Goal: Communication & Community: Answer question/provide support

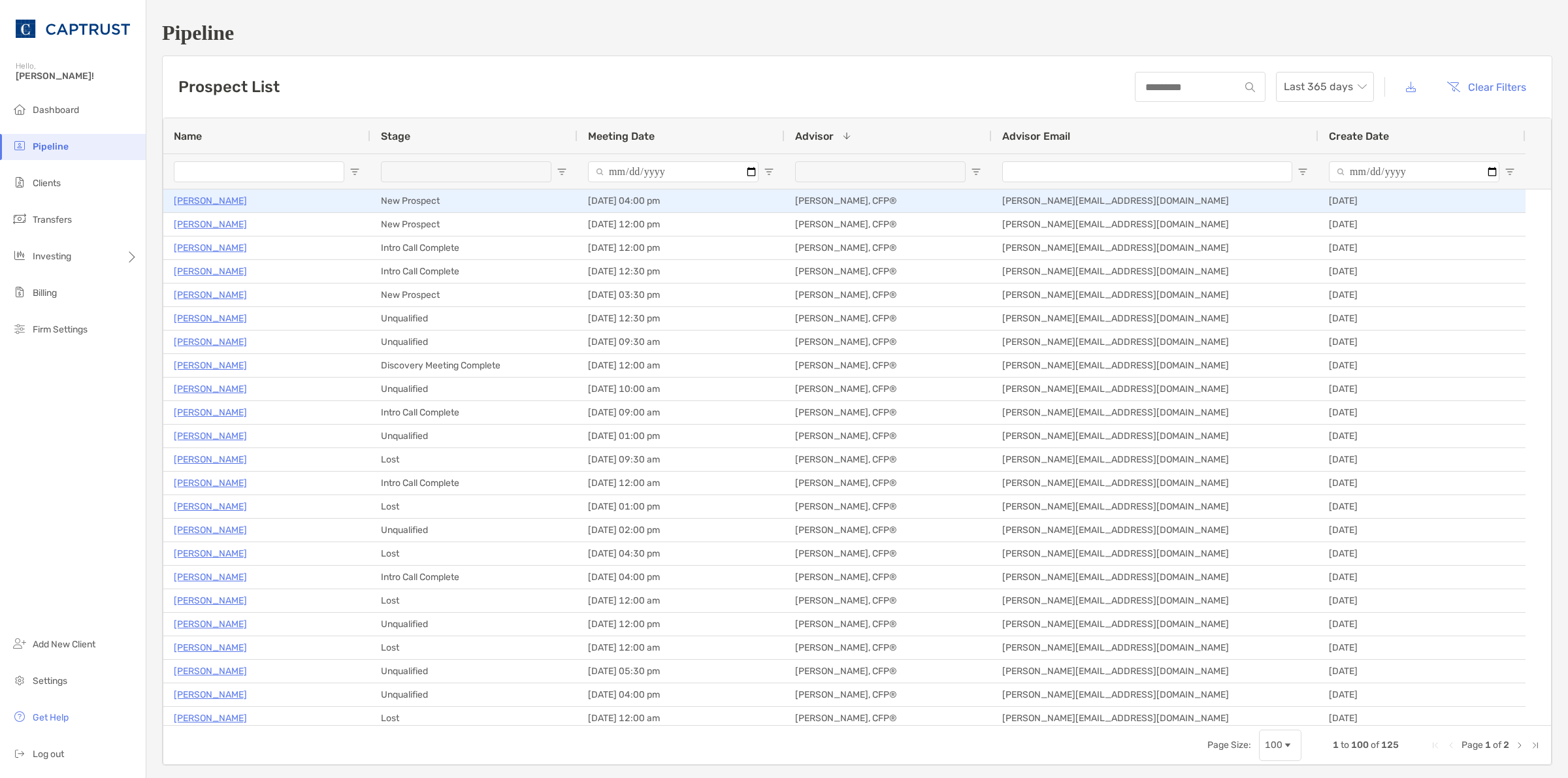
click at [207, 198] on p "[PERSON_NAME]" at bounding box center [211, 200] width 73 height 16
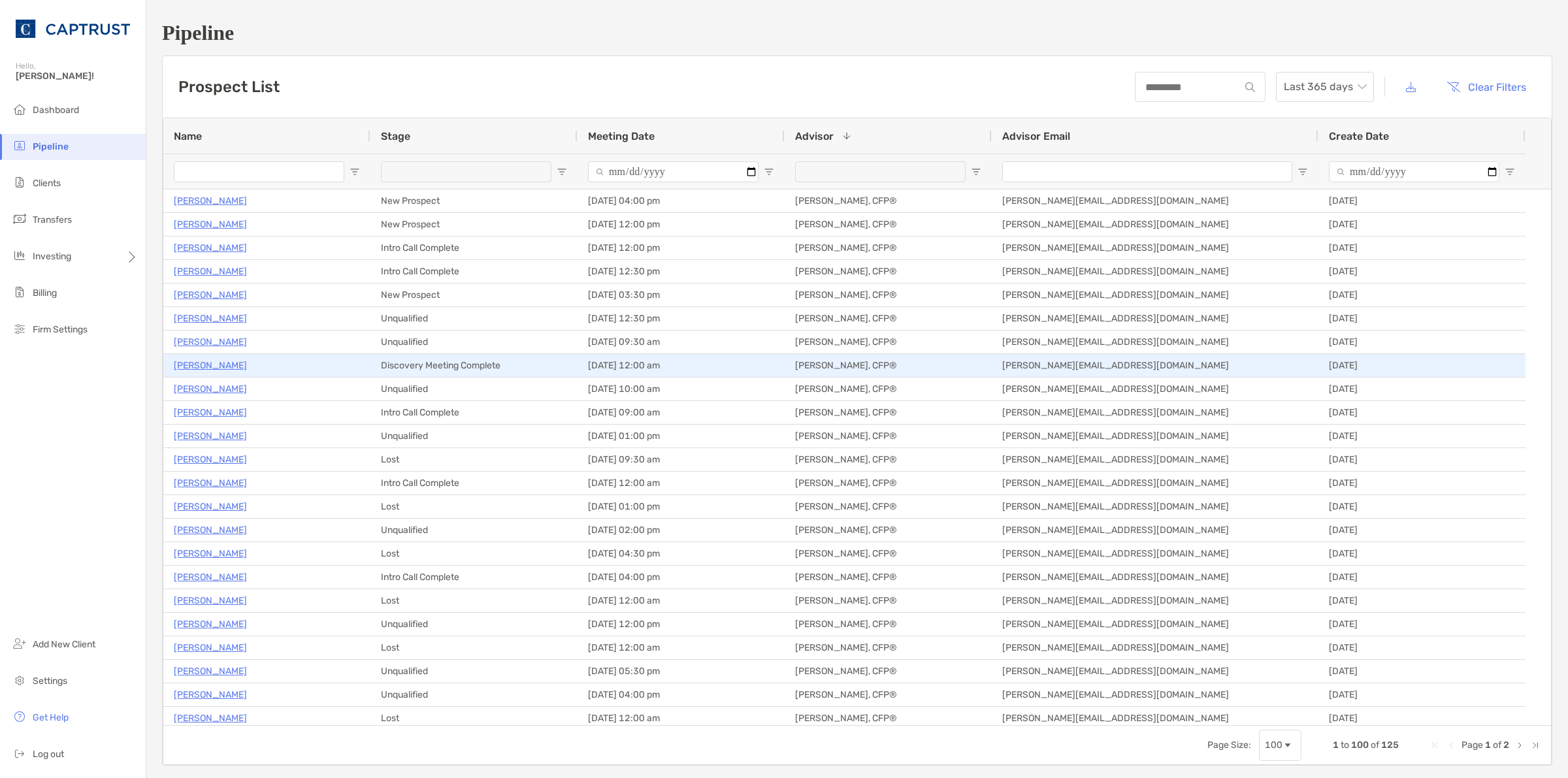
click at [213, 364] on p "James Maple" at bounding box center [211, 365] width 73 height 16
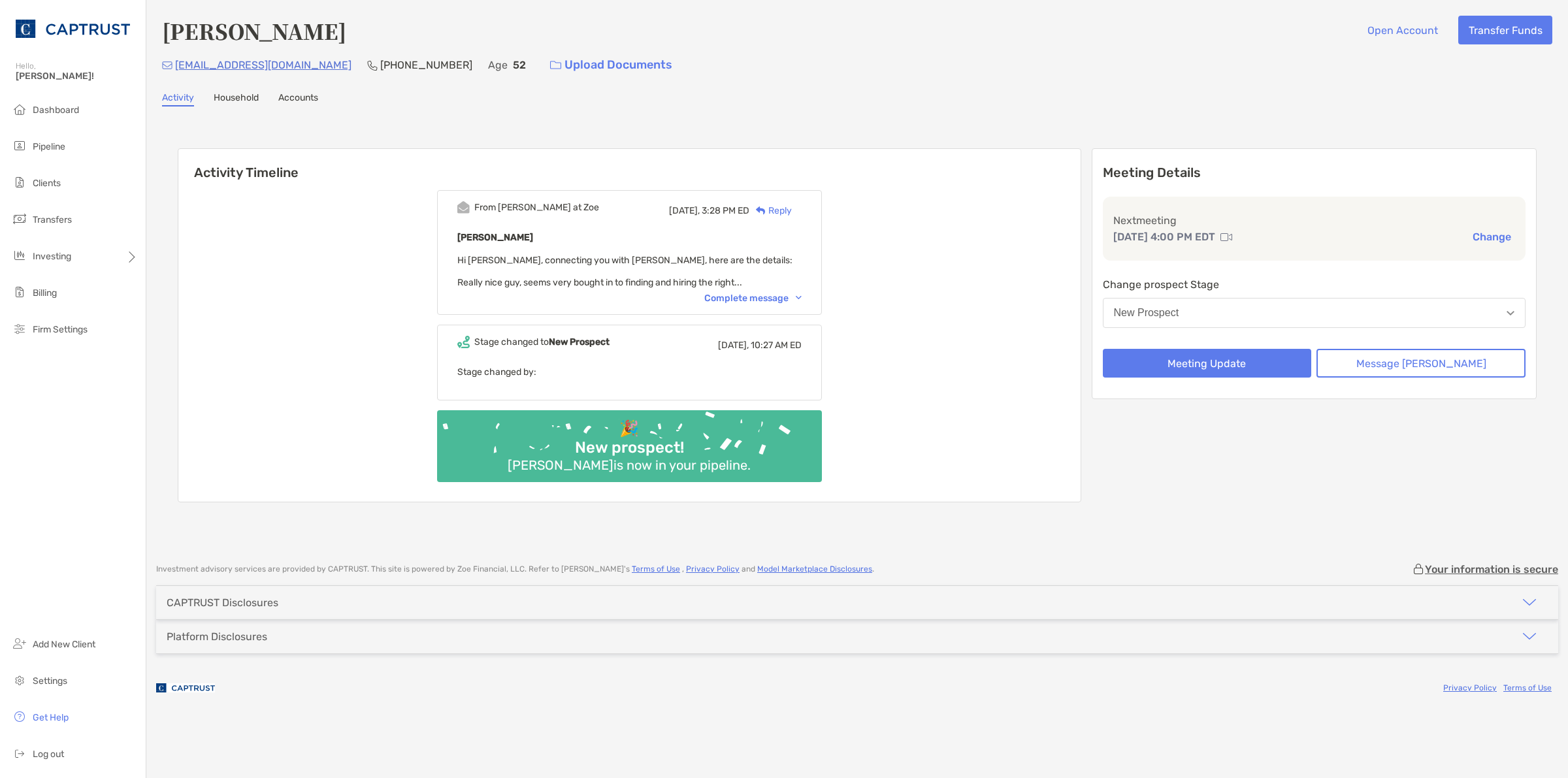
click at [801, 295] on div "Complete message" at bounding box center [753, 298] width 97 height 11
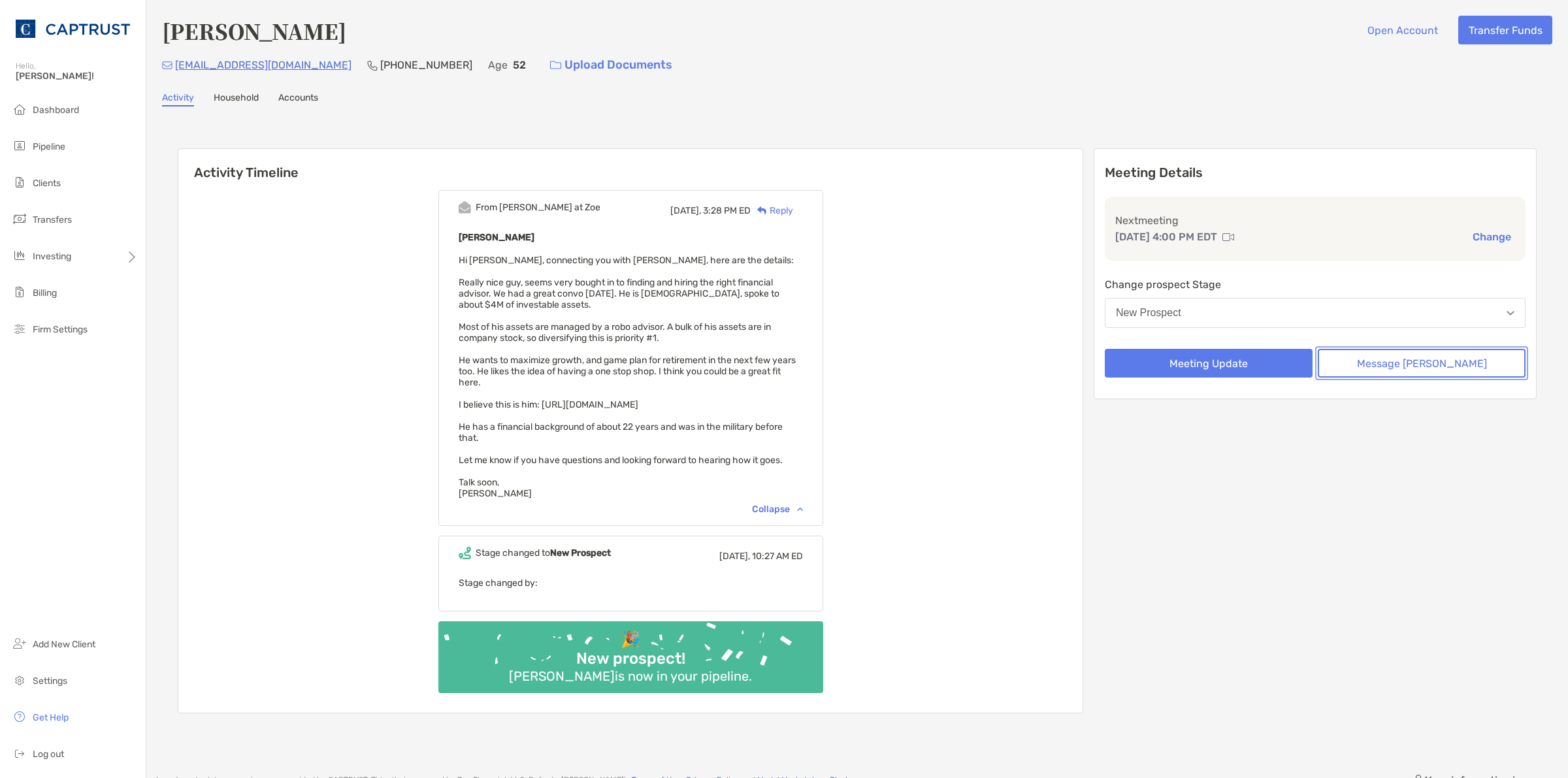
click at [1391, 363] on button "Message Zoe" at bounding box center [1421, 363] width 207 height 29
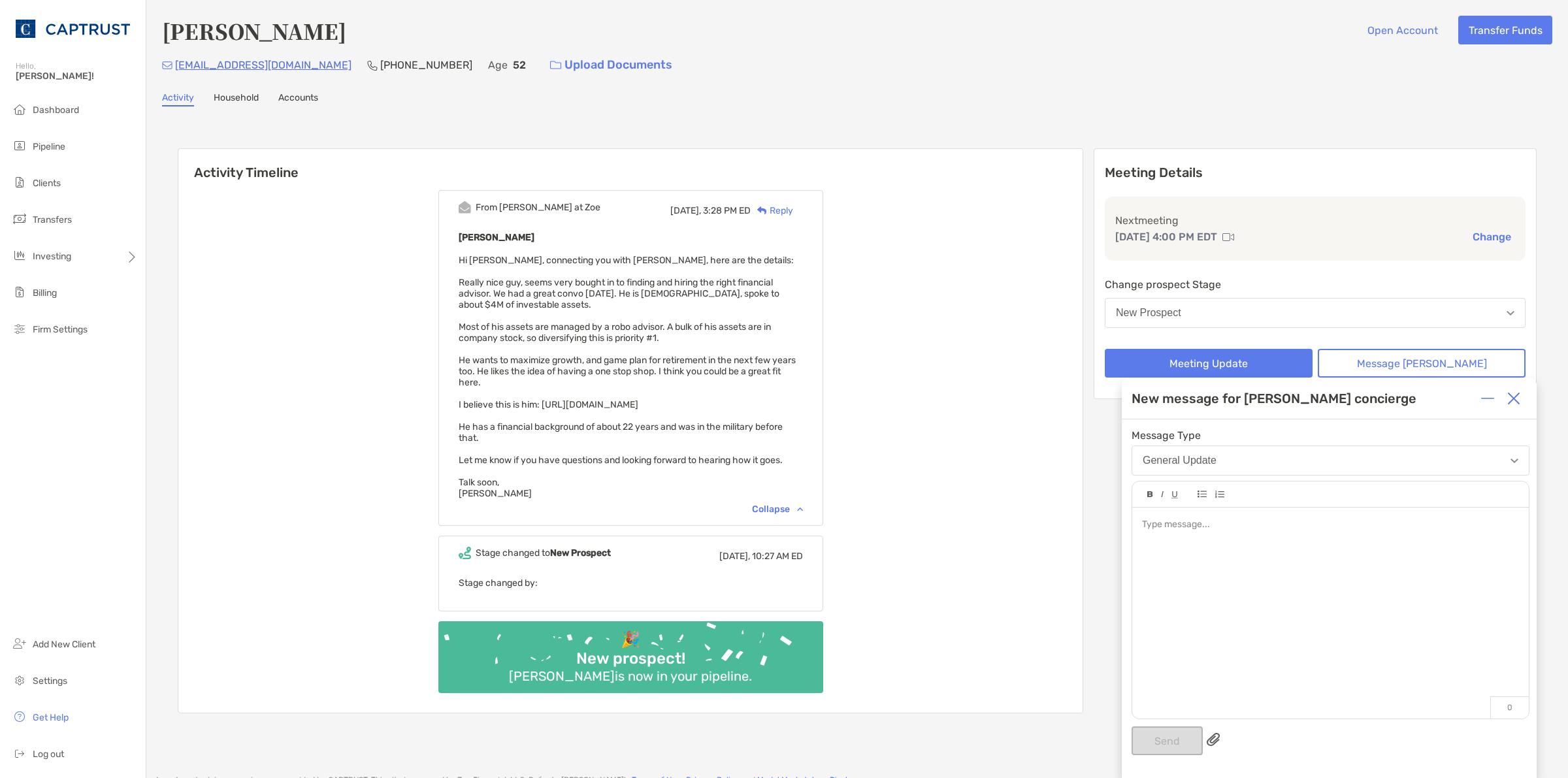
click at [1269, 642] on div at bounding box center [1330, 607] width 397 height 198
click at [1150, 735] on button "Send" at bounding box center [1167, 740] width 71 height 29
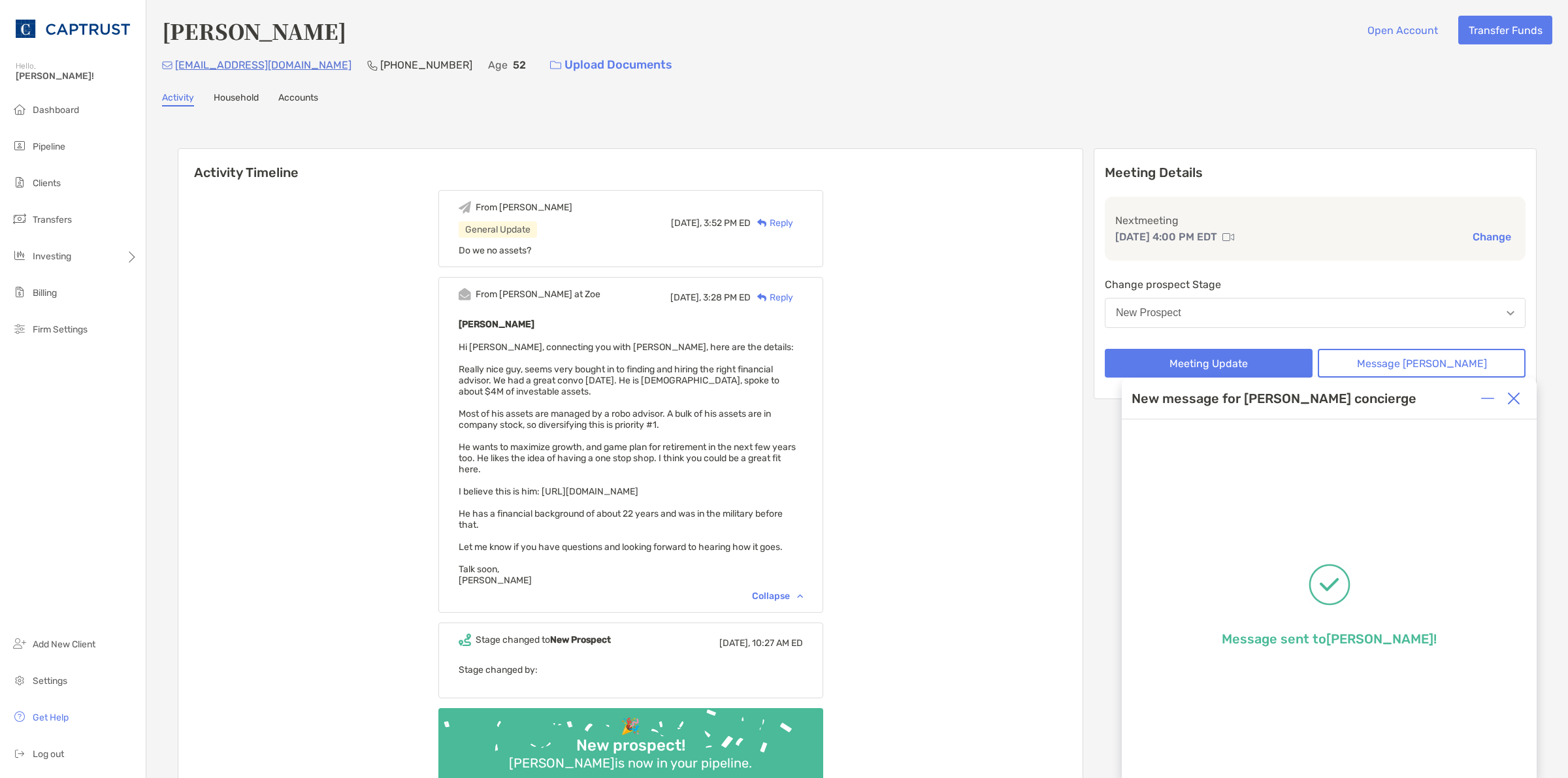
click at [289, 171] on h6 "Activity Timeline" at bounding box center [630, 165] width 904 height 32
click at [289, 171] on h6 "Activity Timeline" at bounding box center [630, 165] width 904 height 32
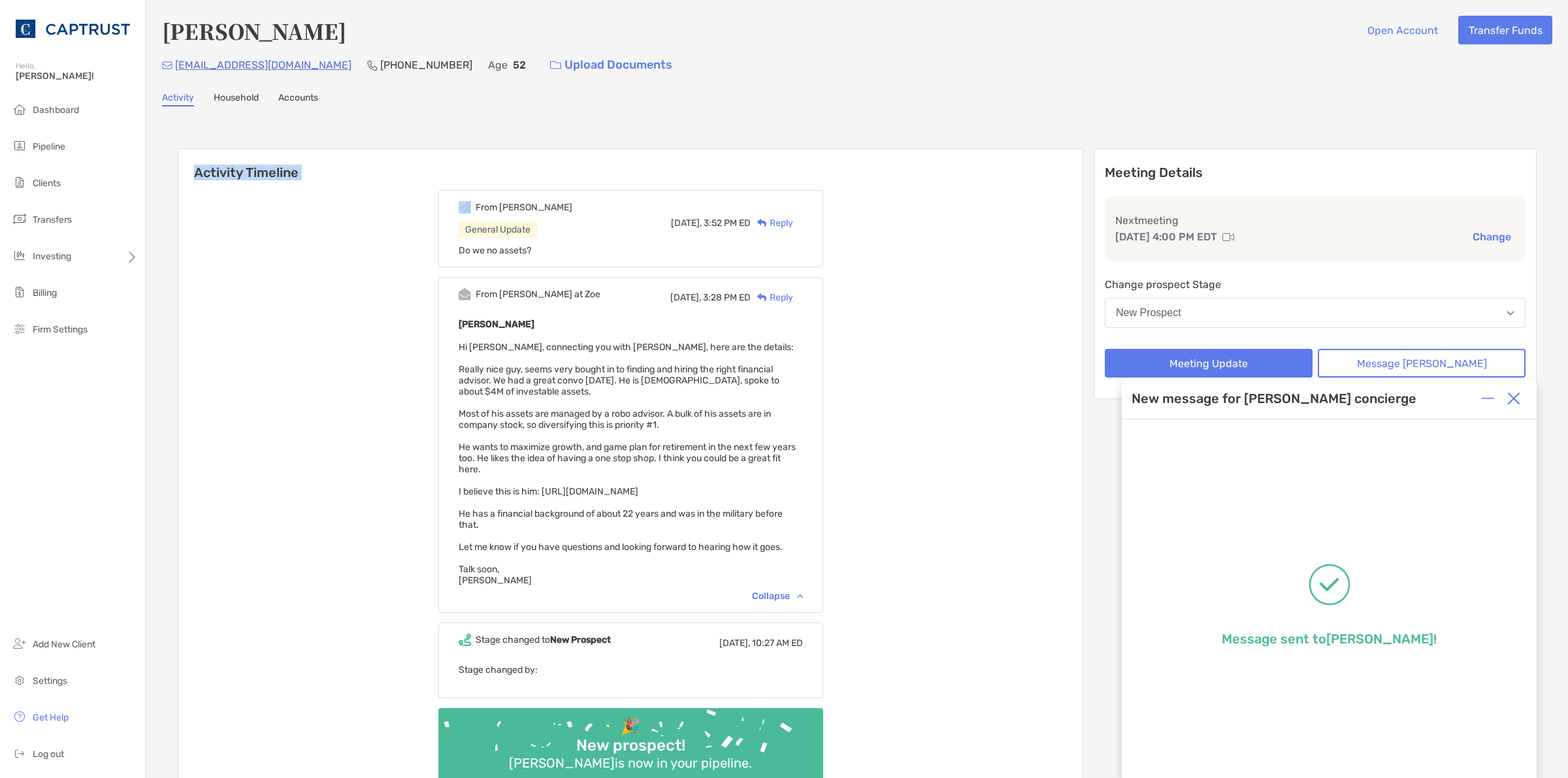
click at [289, 171] on h6 "Activity Timeline" at bounding box center [630, 165] width 904 height 32
click at [283, 170] on h6 "Activity Timeline" at bounding box center [630, 165] width 904 height 32
click at [285, 167] on h6 "Activity Timeline" at bounding box center [630, 165] width 904 height 32
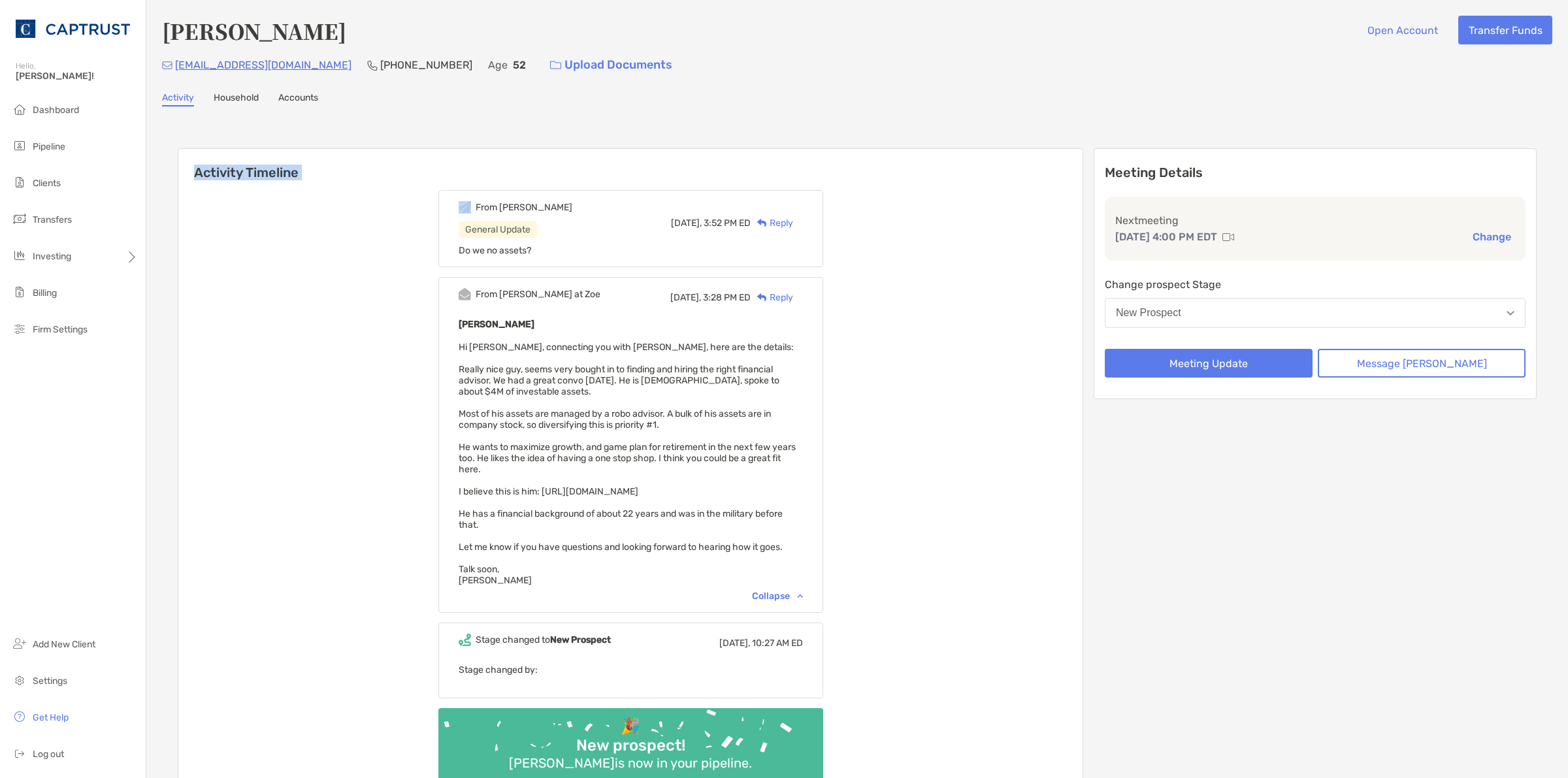
click at [285, 167] on h6 "Activity Timeline" at bounding box center [630, 165] width 904 height 32
click at [289, 165] on h6 "Activity Timeline" at bounding box center [630, 165] width 904 height 32
click at [227, 167] on h6 "Activity Timeline" at bounding box center [630, 165] width 904 height 32
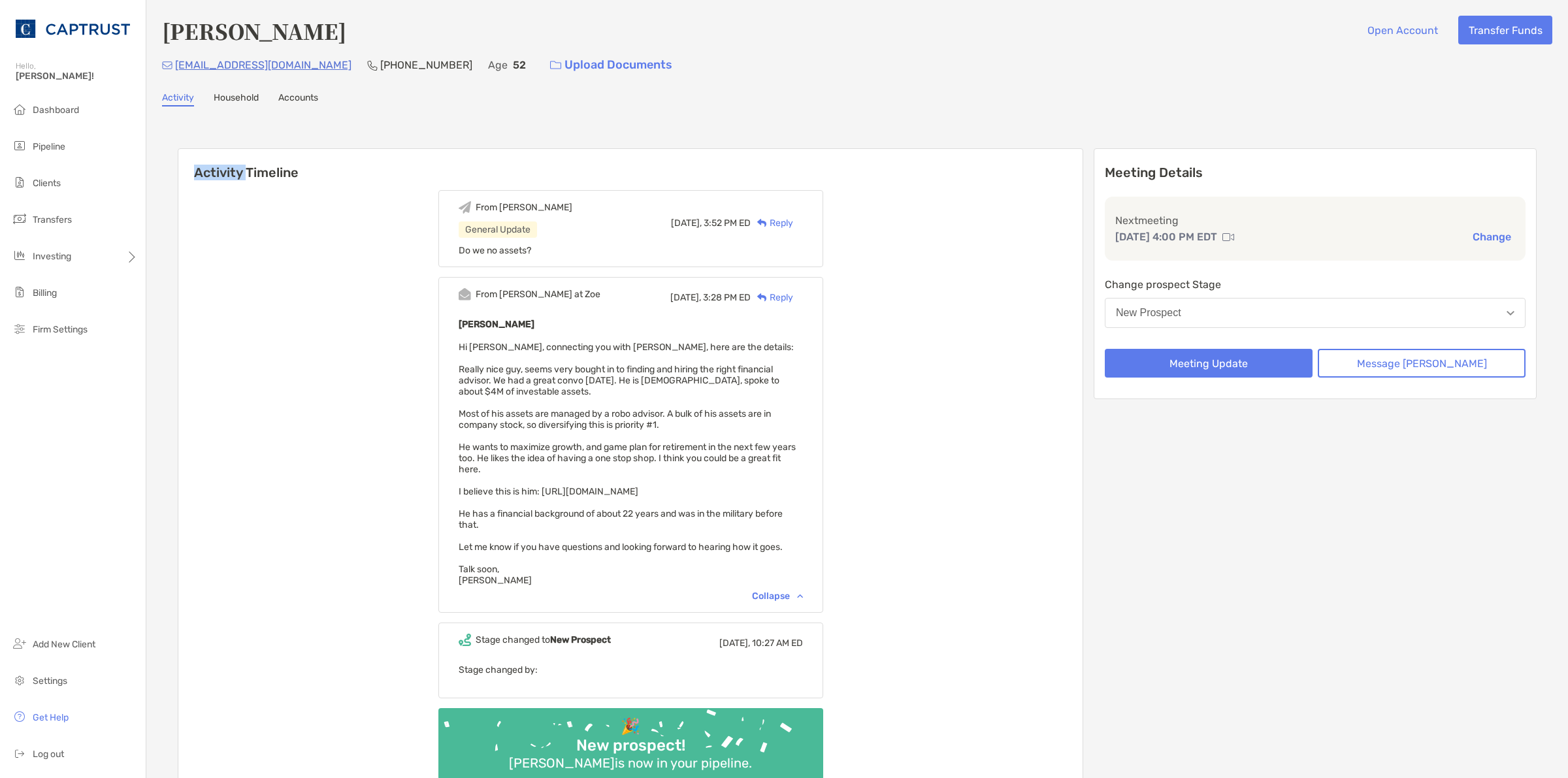
click at [227, 167] on h6 "Activity Timeline" at bounding box center [630, 165] width 904 height 32
click at [252, 165] on h6 "Activity Timeline" at bounding box center [630, 165] width 904 height 32
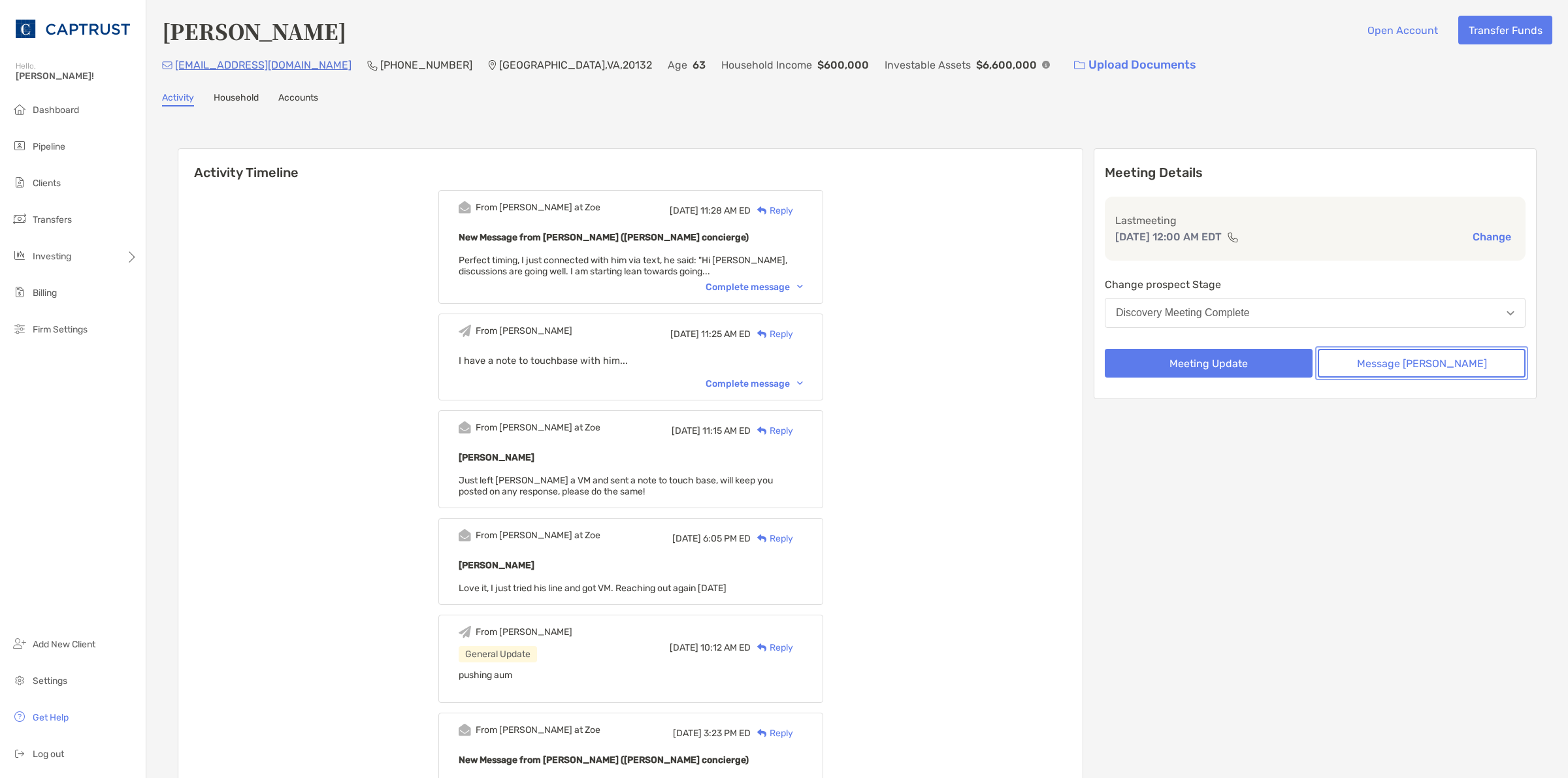
click at [1364, 357] on button "Message [PERSON_NAME]" at bounding box center [1421, 363] width 207 height 29
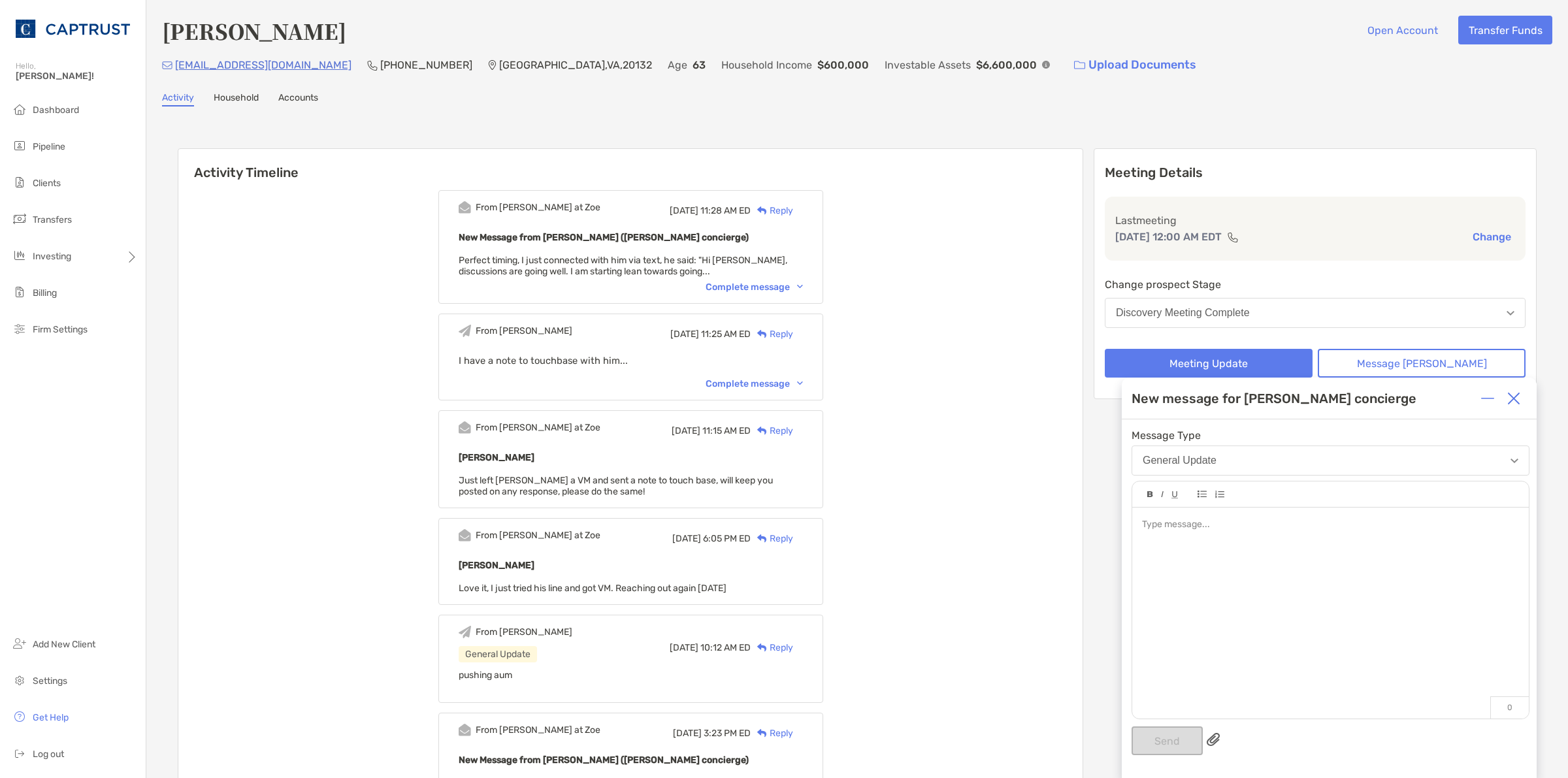
click at [1288, 545] on div at bounding box center [1330, 607] width 397 height 198
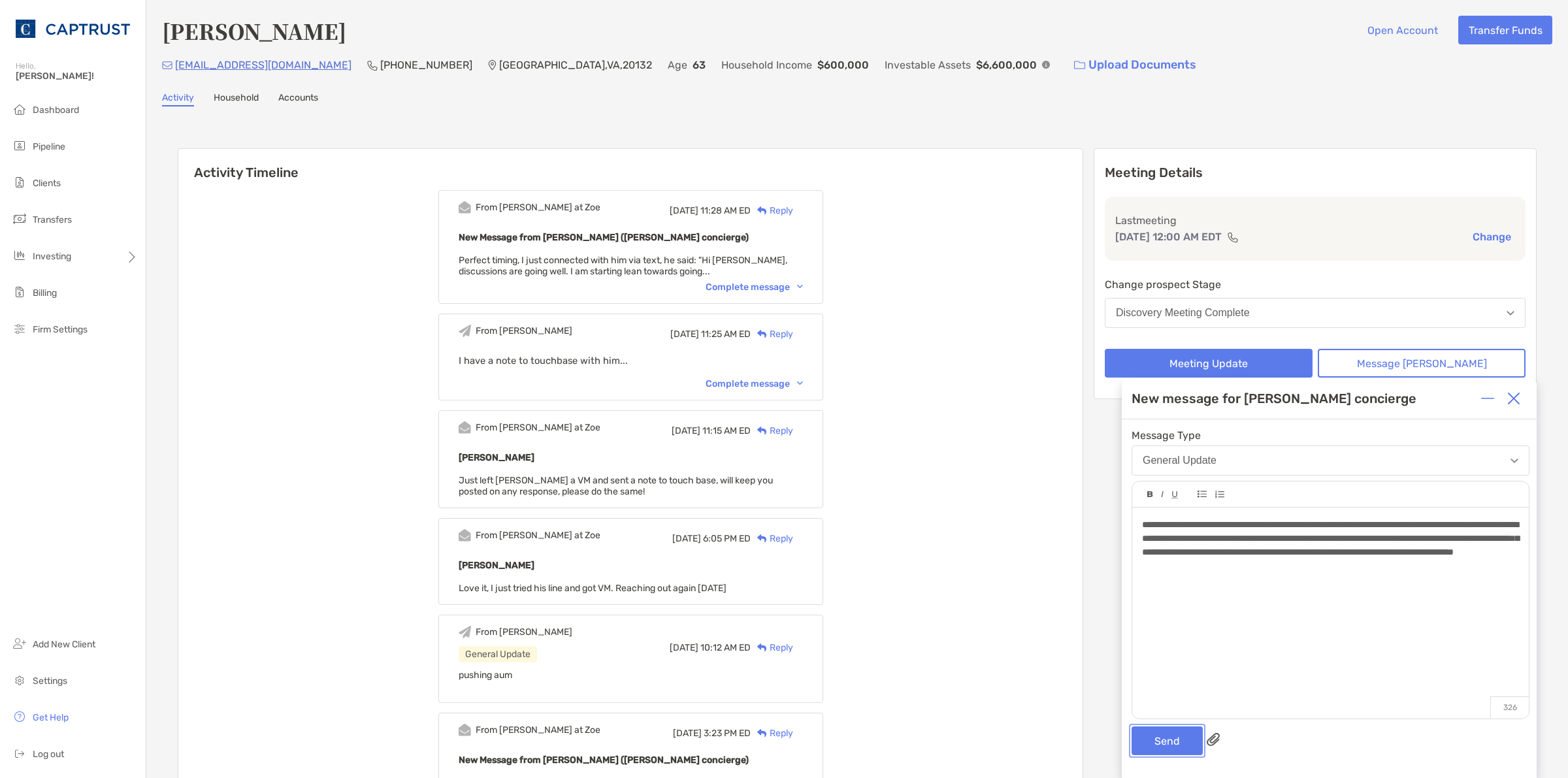
click at [1149, 739] on button "Send" at bounding box center [1167, 740] width 71 height 29
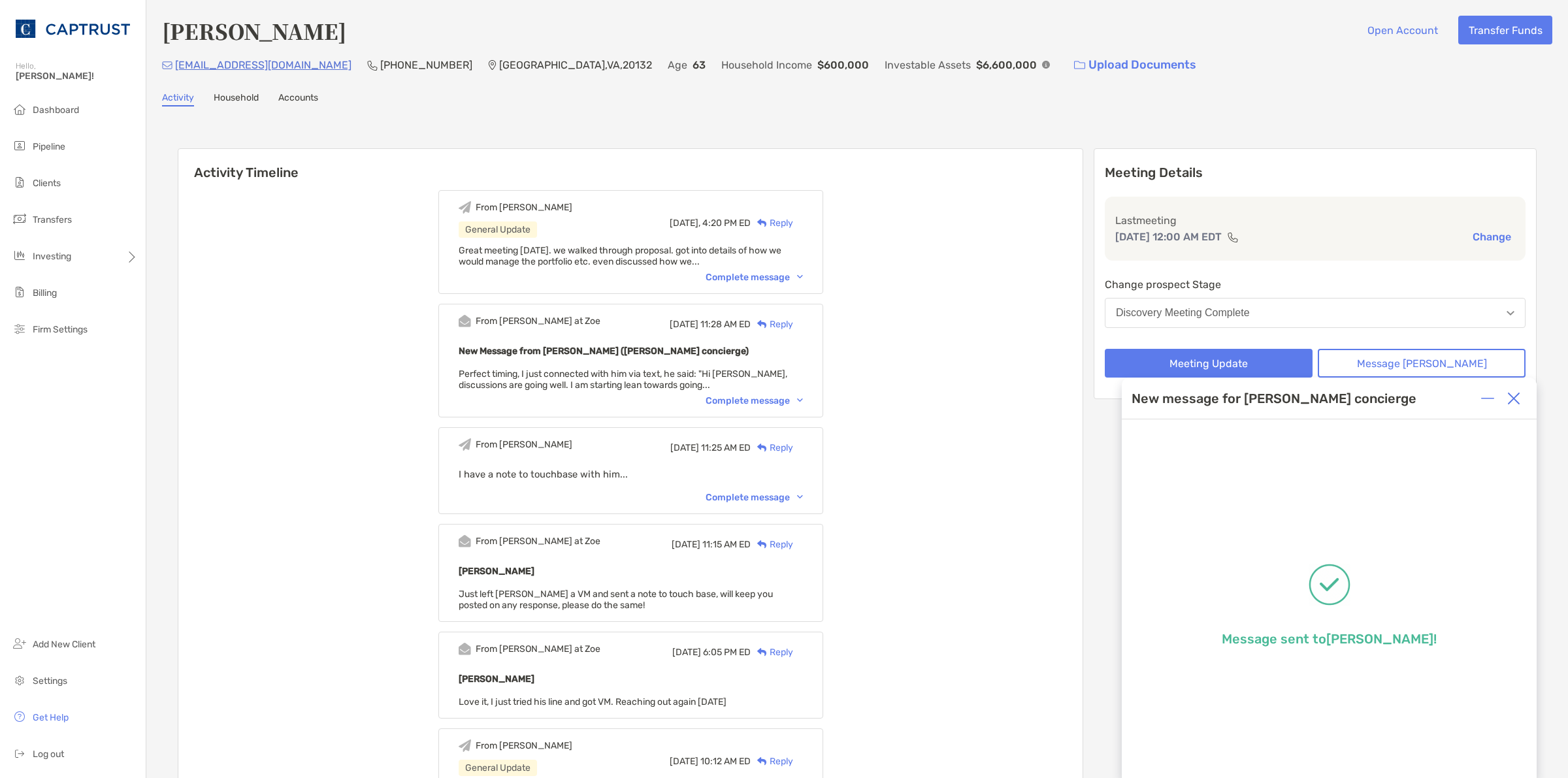
click at [1210, 317] on button "Discovery Meeting Complete" at bounding box center [1314, 312] width 421 height 30
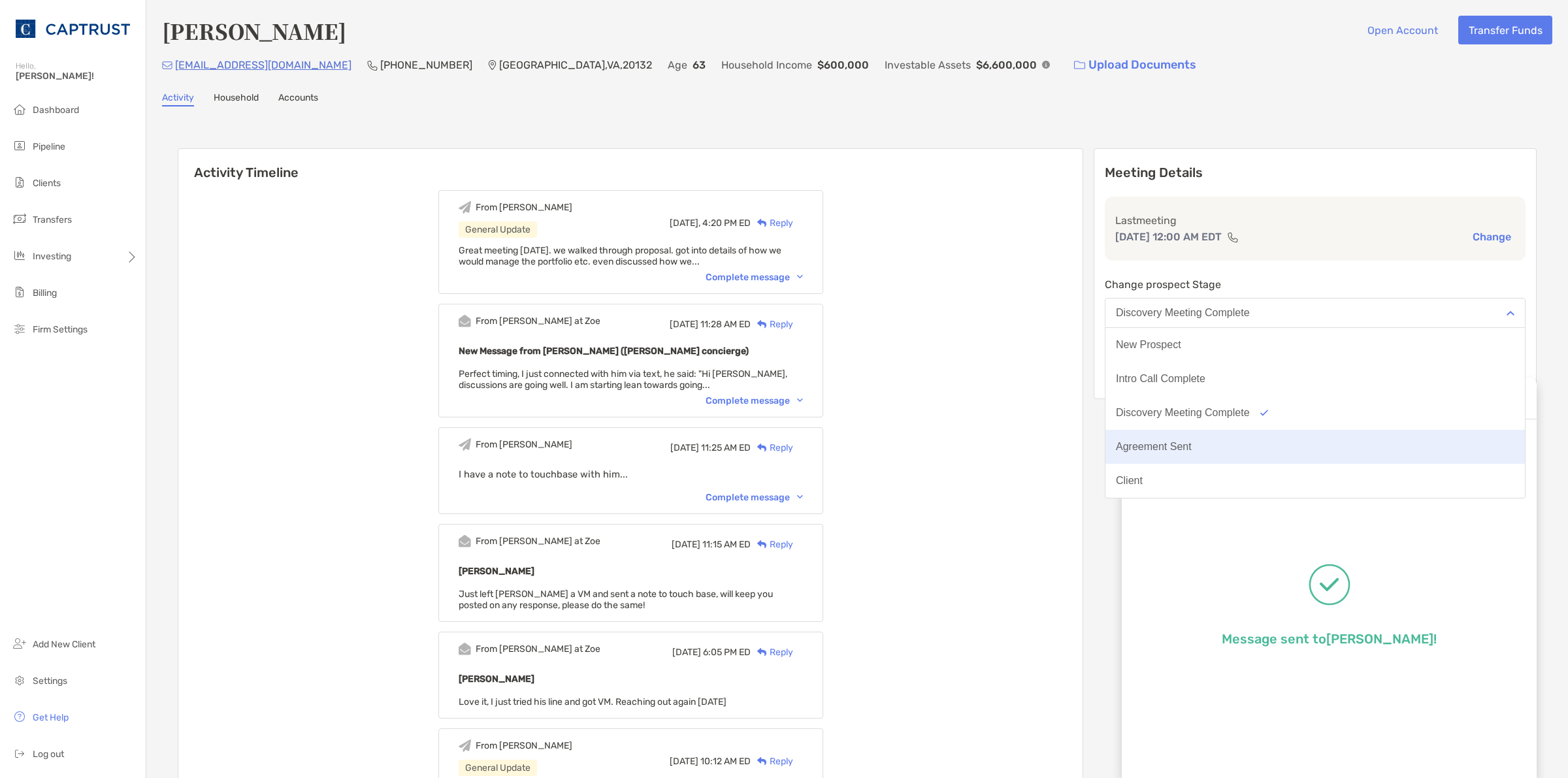
click at [1192, 441] on div "Agreement Sent" at bounding box center [1153, 447] width 76 height 12
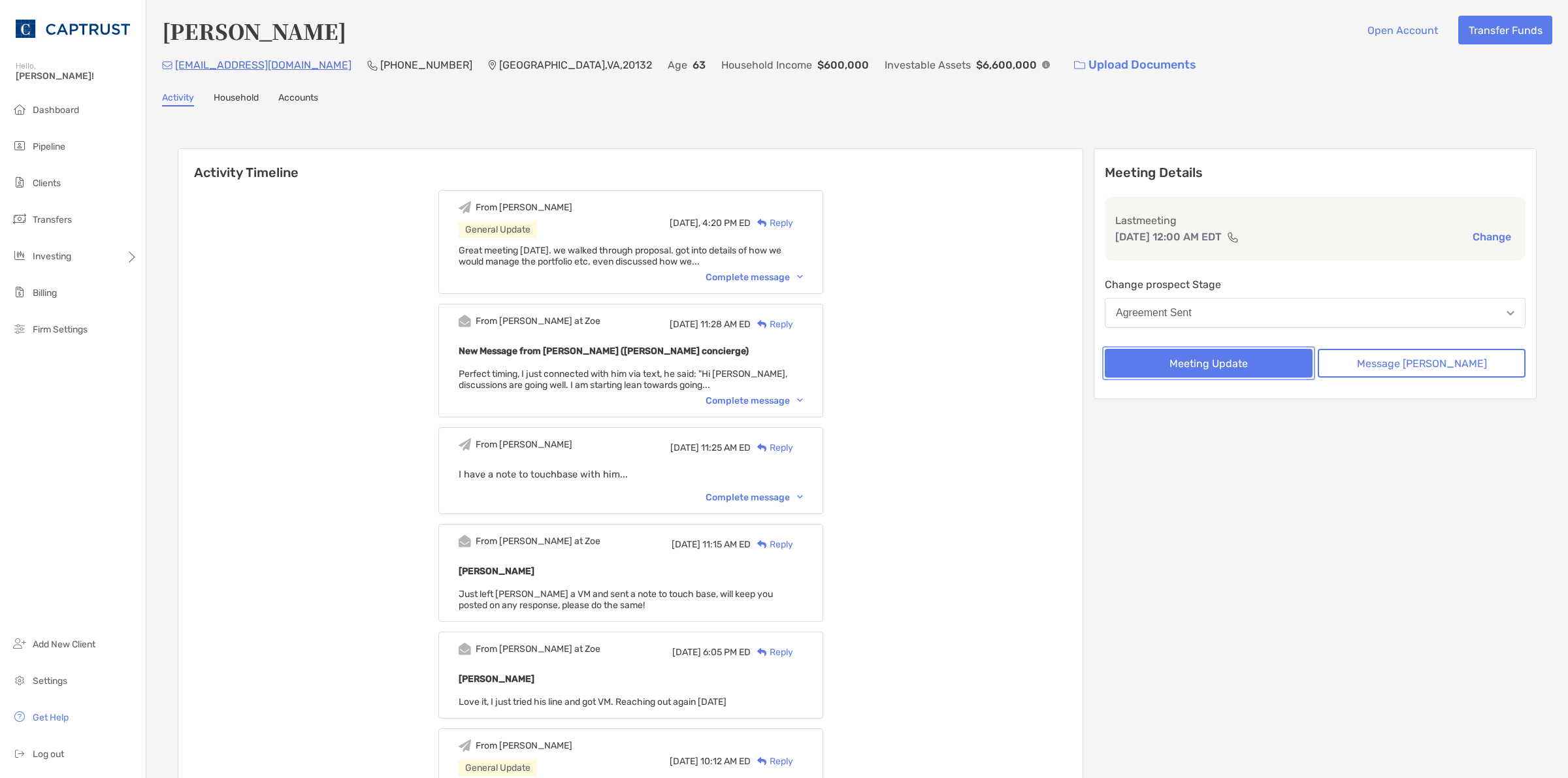
click at [1180, 353] on button "Meeting Update" at bounding box center [1208, 363] width 207 height 29
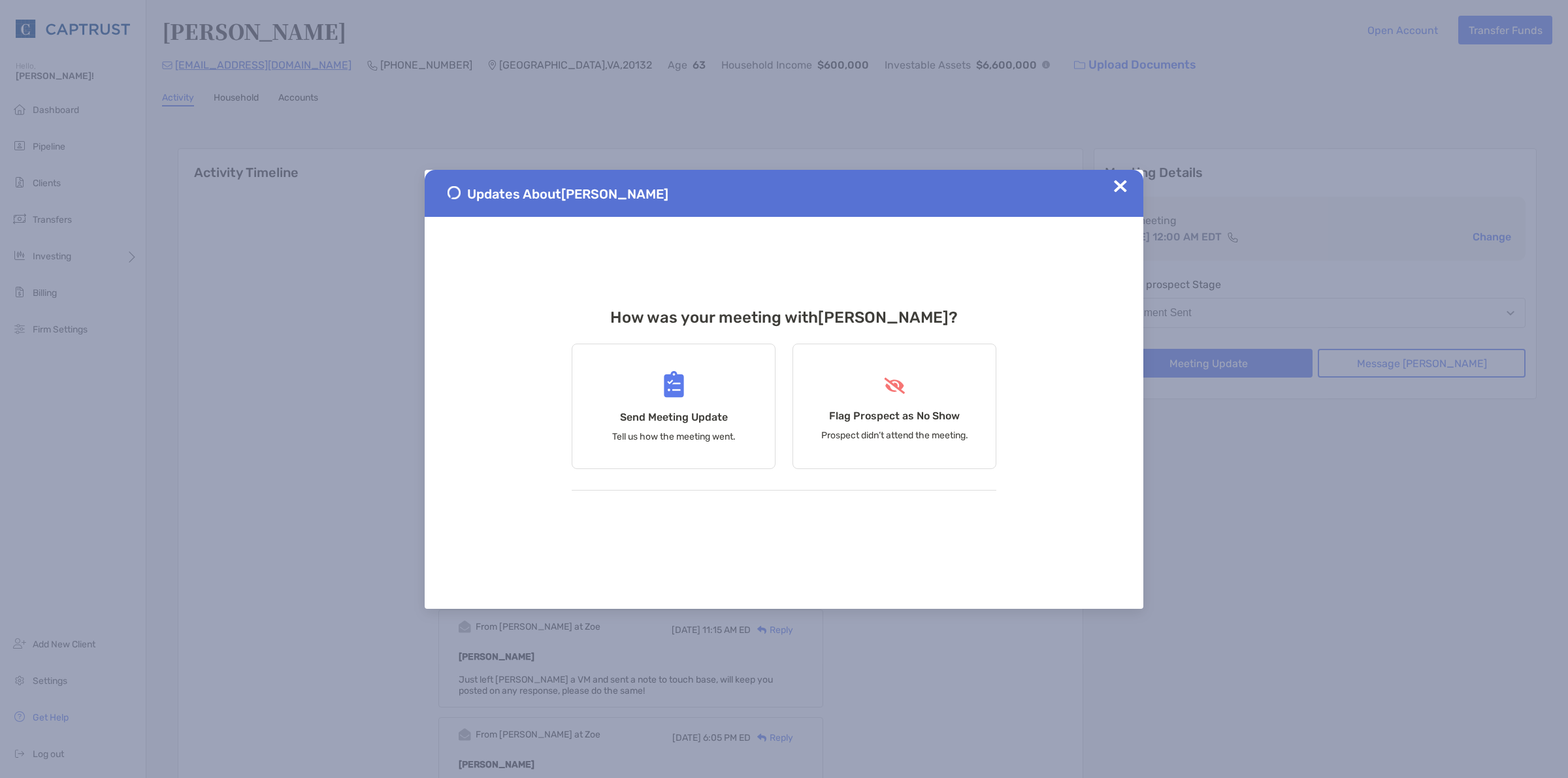
click at [1121, 177] on div "Updates About [PERSON_NAME]" at bounding box center [784, 193] width 719 height 47
click at [1122, 186] on img at bounding box center [1120, 185] width 13 height 13
